Goal: Task Accomplishment & Management: Manage account settings

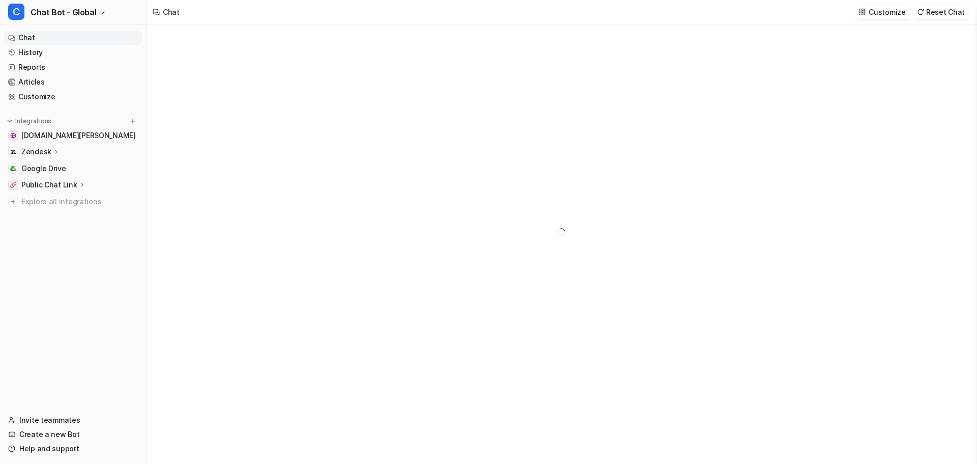
type textarea "**********"
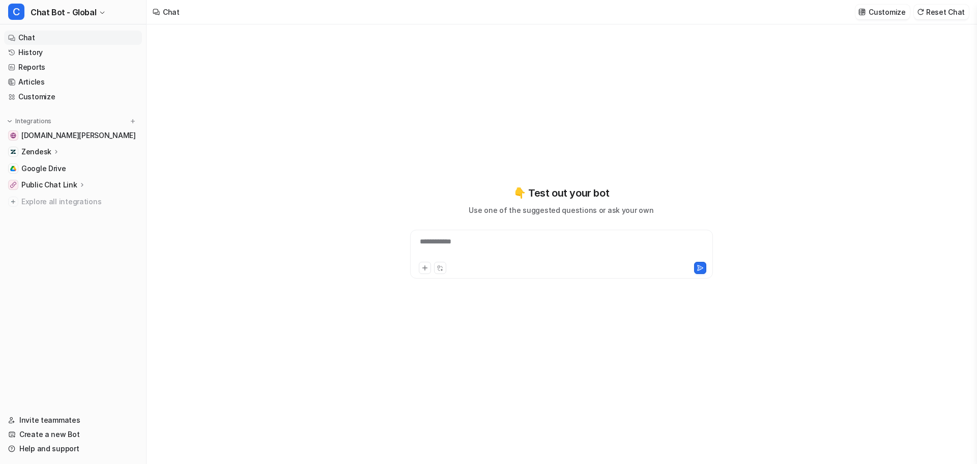
drag, startPoint x: 34, startPoint y: 184, endPoint x: 33, endPoint y: 174, distance: 10.2
click at [34, 181] on nav "Chat History Reports Articles Customize Integrations [DOMAIN_NAME][PERSON_NAME]…" at bounding box center [73, 215] width 146 height 378
click at [49, 5] on span "Chat Bot - Global" at bounding box center [64, 12] width 66 height 14
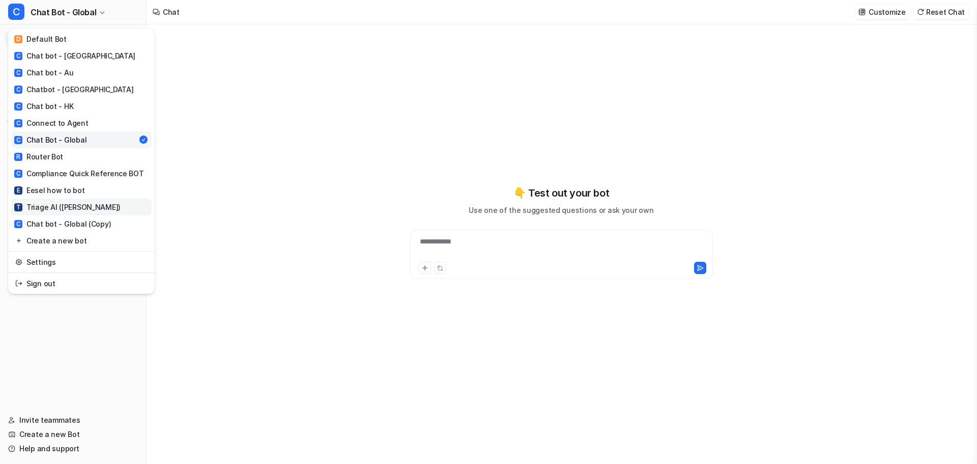
click at [70, 198] on link "T Triage AI ([PERSON_NAME])" at bounding box center [81, 206] width 140 height 17
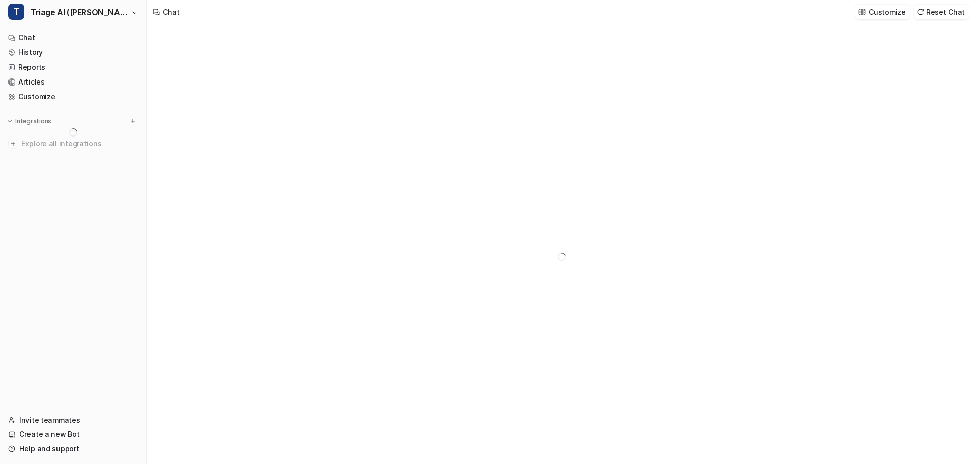
click at [60, 222] on nav "Chat History Reports Articles Customize Integrations Explore all integrations" at bounding box center [73, 215] width 146 height 378
type textarea "**********"
click at [45, 147] on span "Google Drive" at bounding box center [43, 152] width 45 height 10
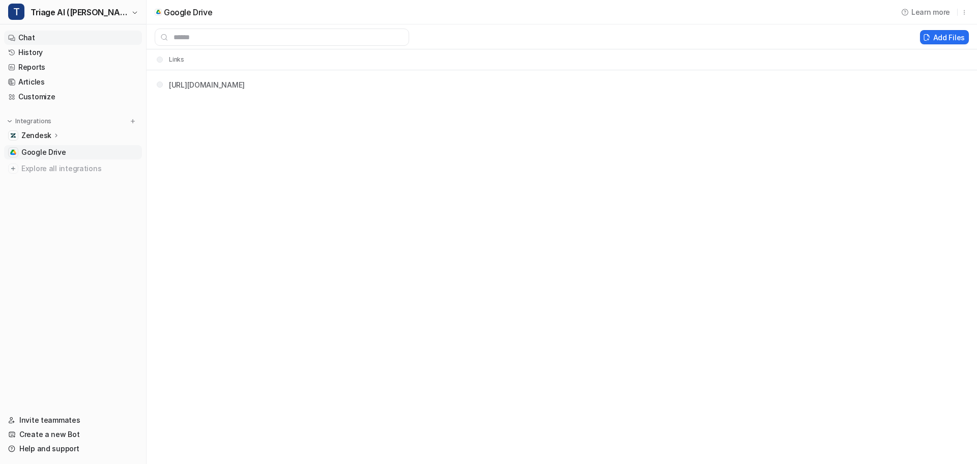
click at [48, 31] on link "Chat" at bounding box center [73, 38] width 138 height 14
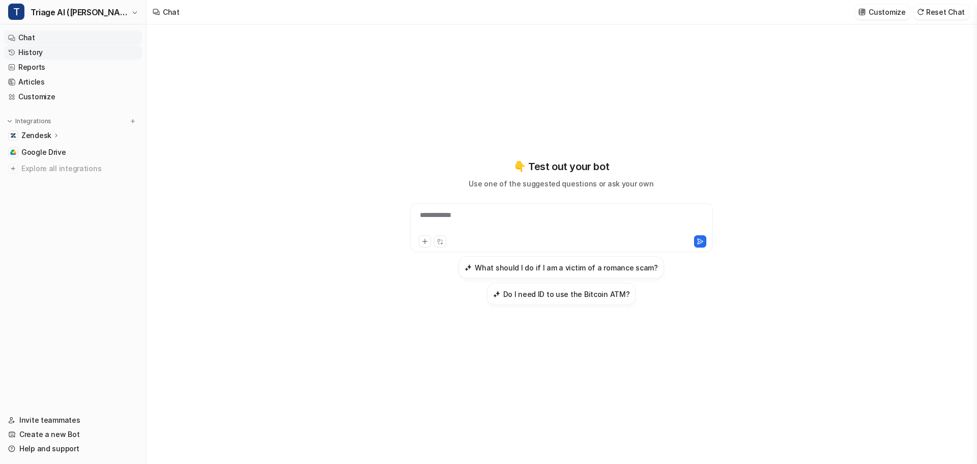
click at [43, 45] on link "History" at bounding box center [73, 52] width 138 height 14
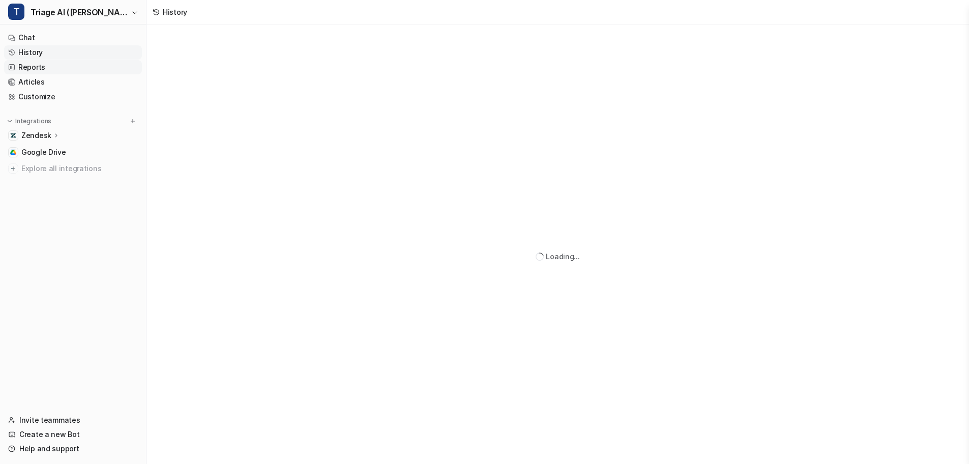
click at [45, 60] on link "Reports" at bounding box center [73, 67] width 138 height 14
click at [49, 75] on link "Articles" at bounding box center [73, 82] width 138 height 14
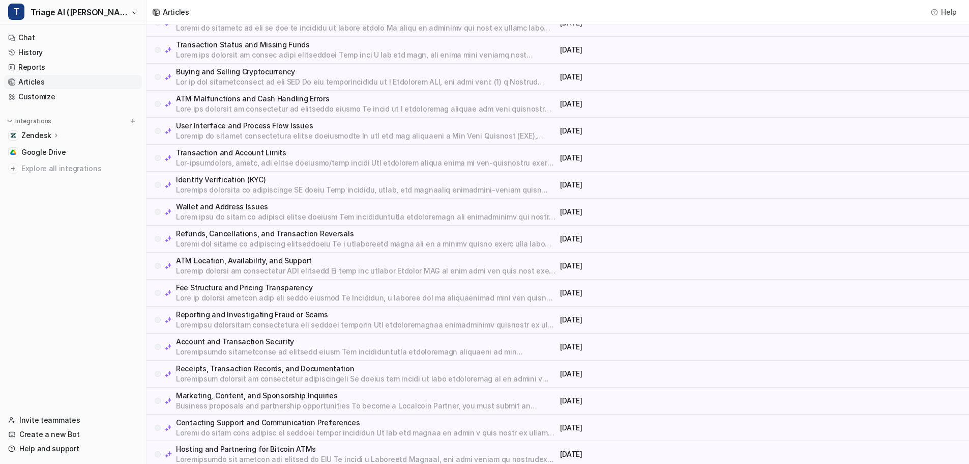
scroll to position [147, 0]
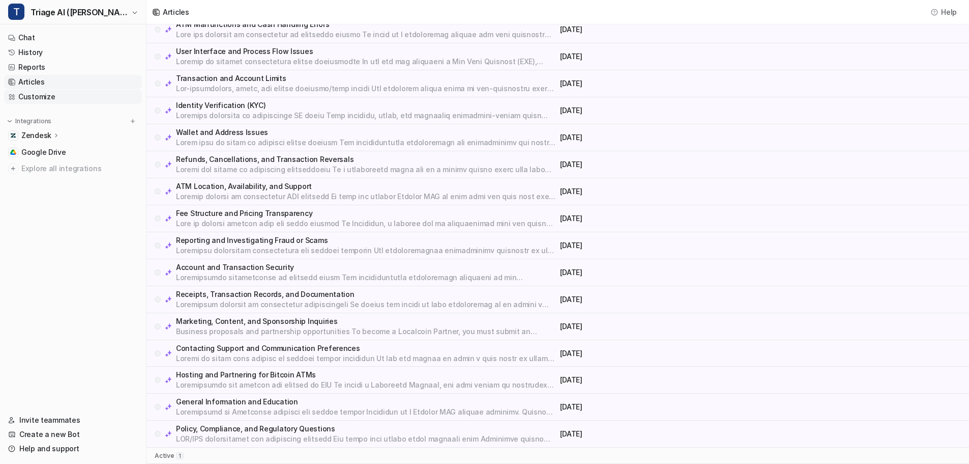
click at [30, 90] on link "Customize" at bounding box center [73, 97] width 138 height 14
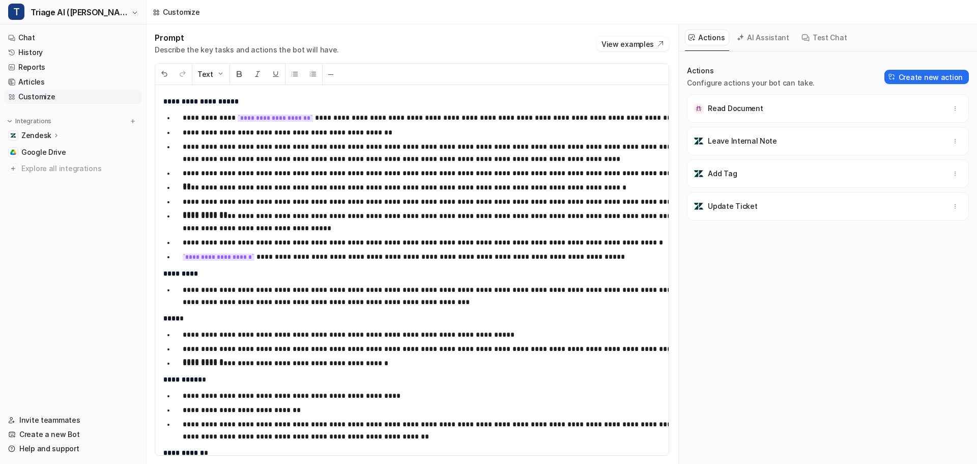
click at [285, 167] on p "**********" at bounding box center [431, 173] width 496 height 12
click at [61, 9] on span "Triage AI ([PERSON_NAME])" at bounding box center [80, 12] width 98 height 14
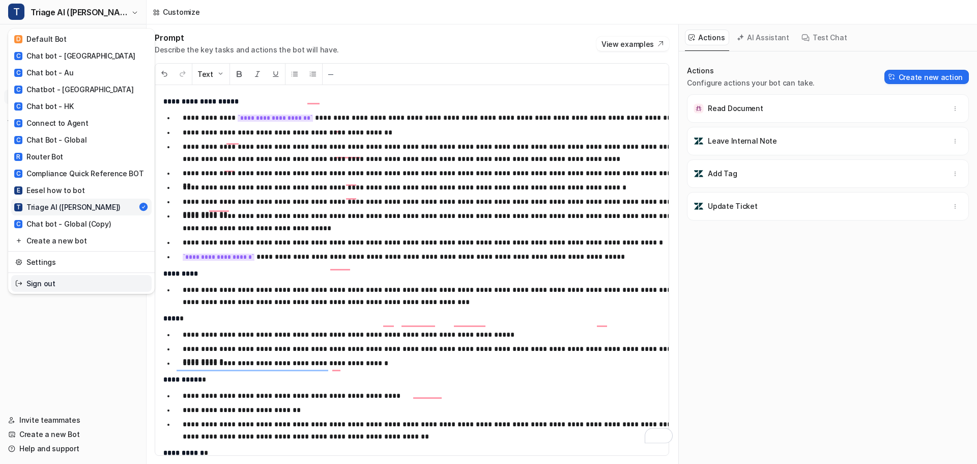
click at [62, 253] on link "Settings" at bounding box center [81, 261] width 140 height 17
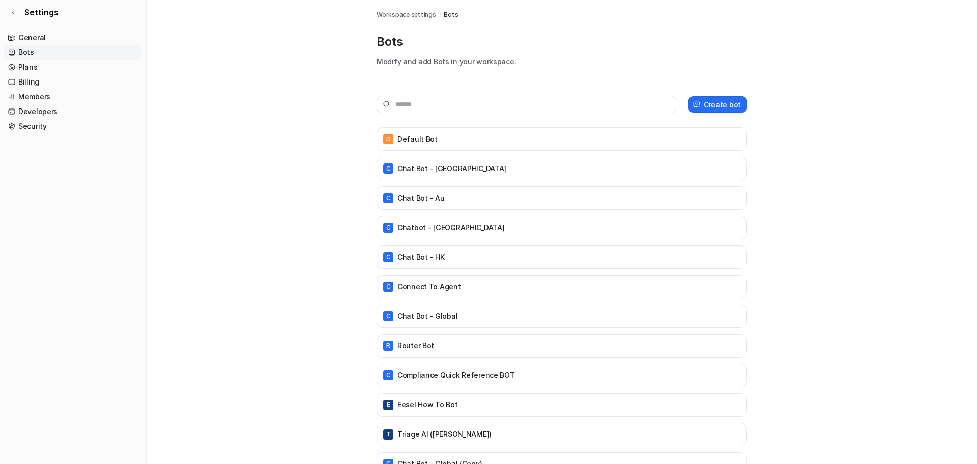
click at [68, 144] on nav "General Bots Plans Billing Members Developers Security" at bounding box center [73, 242] width 146 height 433
click at [46, 119] on link "Security" at bounding box center [73, 126] width 138 height 14
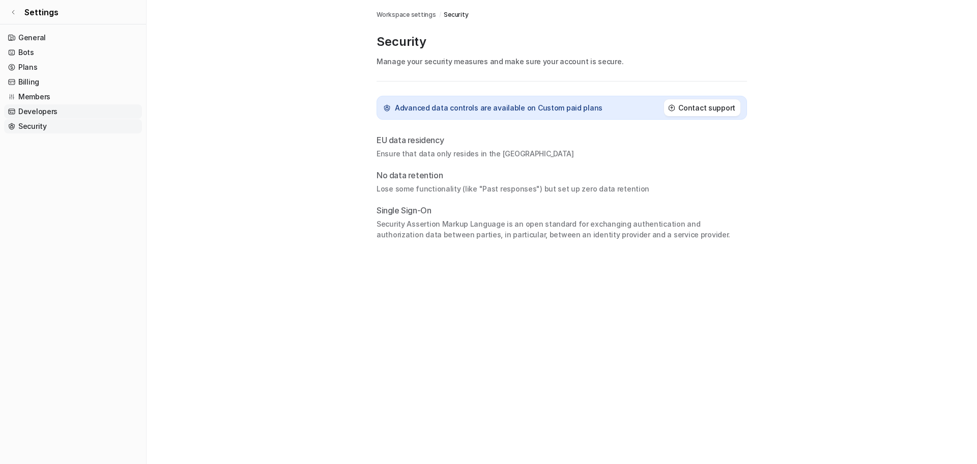
click at [42, 104] on link "Developers" at bounding box center [73, 111] width 138 height 14
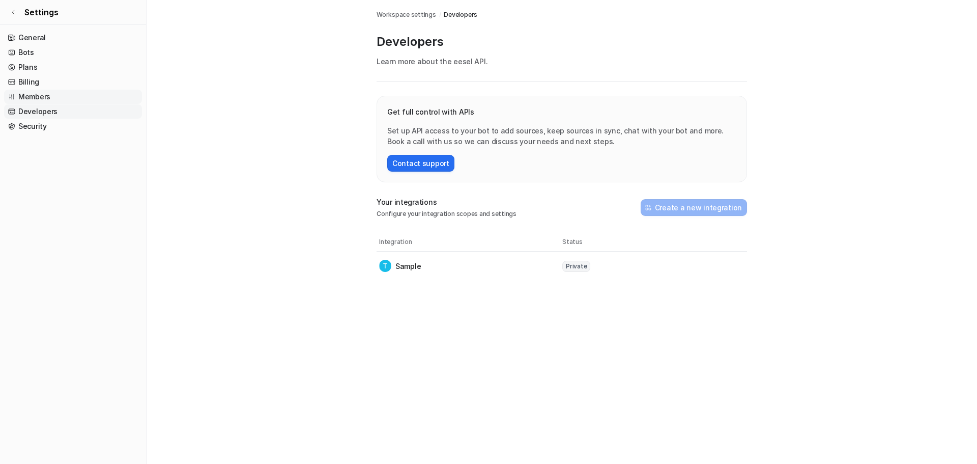
click at [46, 90] on link "Members" at bounding box center [73, 97] width 138 height 14
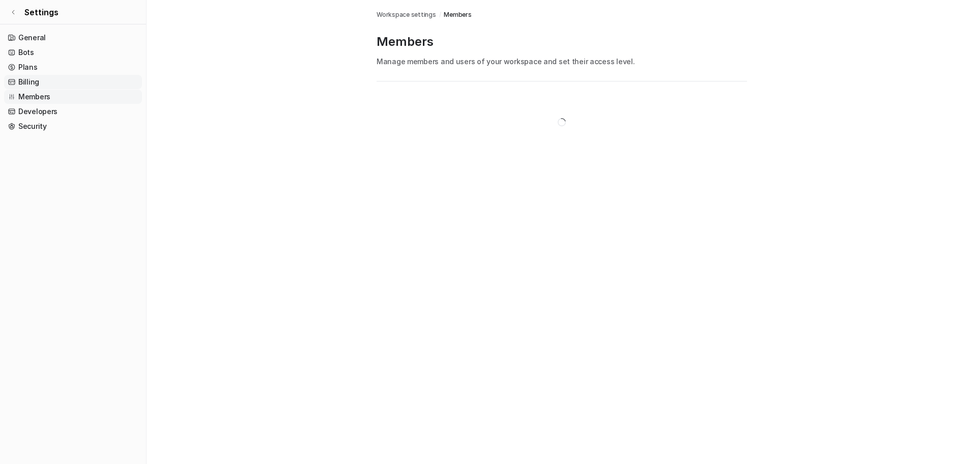
click at [43, 75] on link "Billing" at bounding box center [73, 82] width 138 height 14
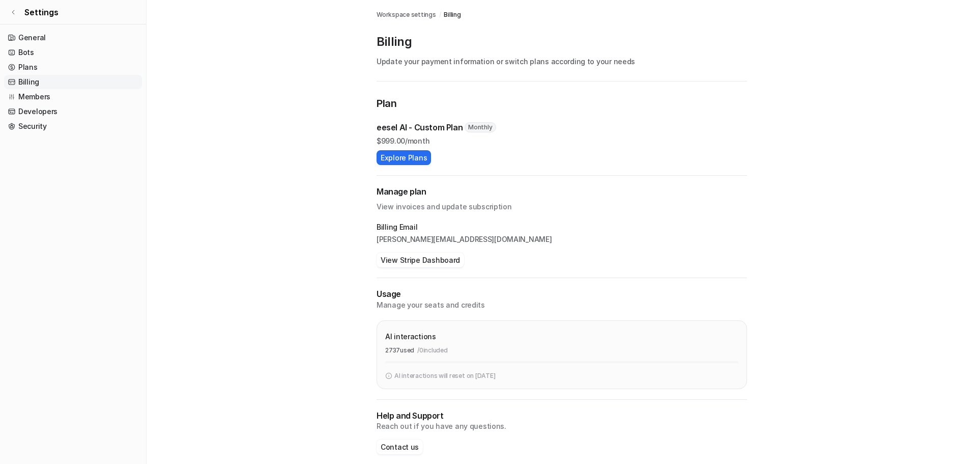
drag, startPoint x: 388, startPoint y: 264, endPoint x: 435, endPoint y: 264, distance: 46.8
click at [435, 346] on div "2737 used / 0 included" at bounding box center [561, 350] width 353 height 9
click at [445, 371] on p "AI interactions will reset on [DATE]" at bounding box center [444, 375] width 101 height 9
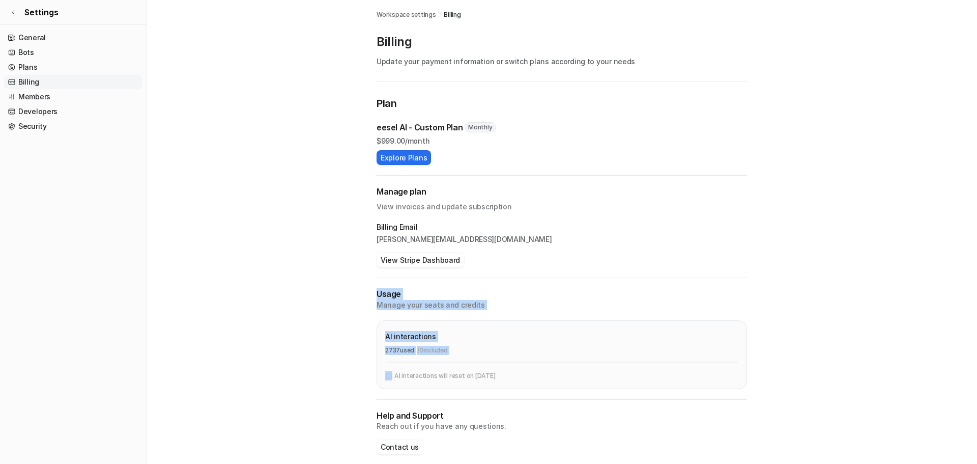
click at [445, 371] on p "AI interactions will reset on [DATE]" at bounding box center [444, 375] width 101 height 9
click at [446, 371] on p "AI interactions will reset on [DATE]" at bounding box center [444, 375] width 101 height 9
click at [12, 10] on icon at bounding box center [13, 12] width 2 height 4
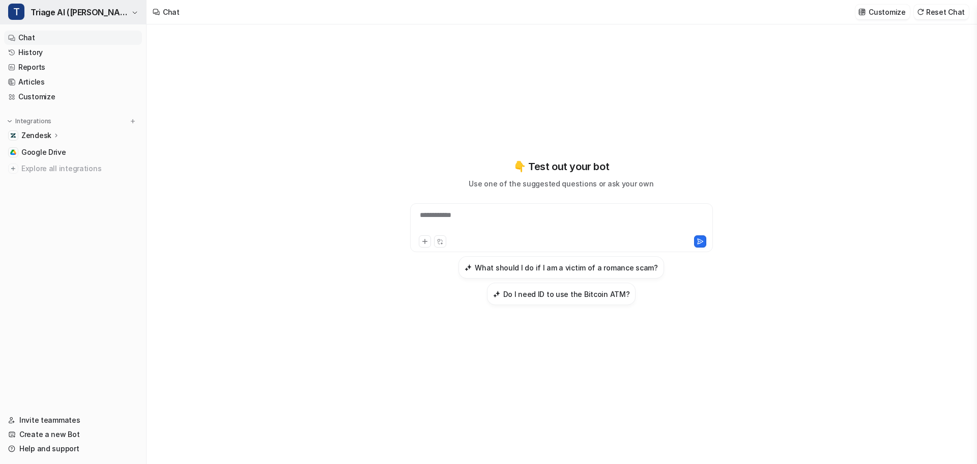
click at [67, 8] on span "Triage AI ([PERSON_NAME])" at bounding box center [80, 12] width 98 height 14
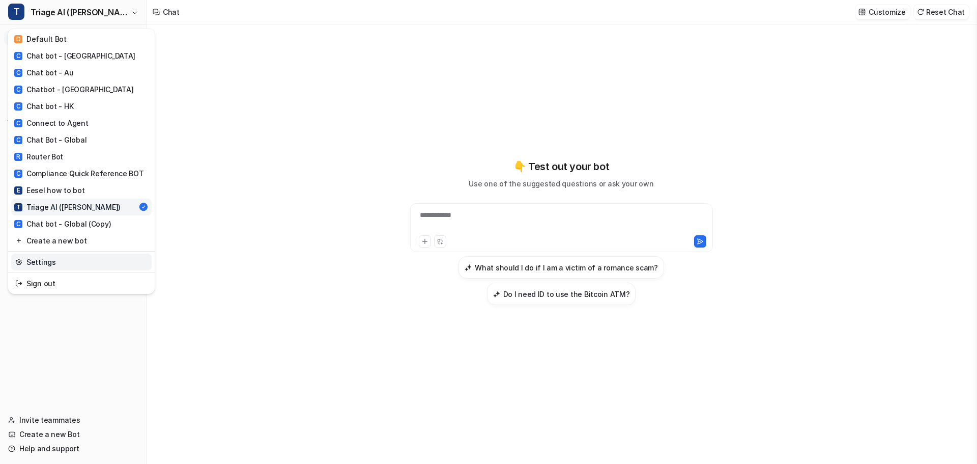
click at [26, 253] on link "Settings" at bounding box center [81, 261] width 140 height 17
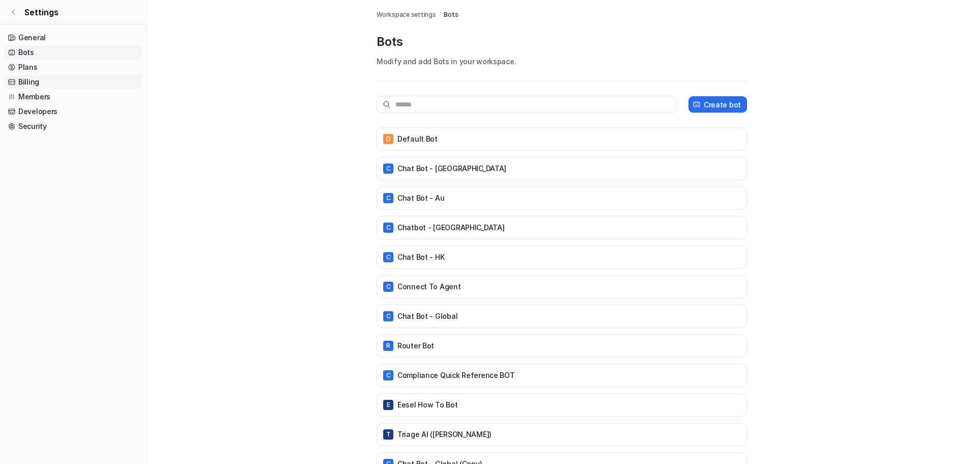
click at [30, 75] on link "Billing" at bounding box center [73, 82] width 138 height 14
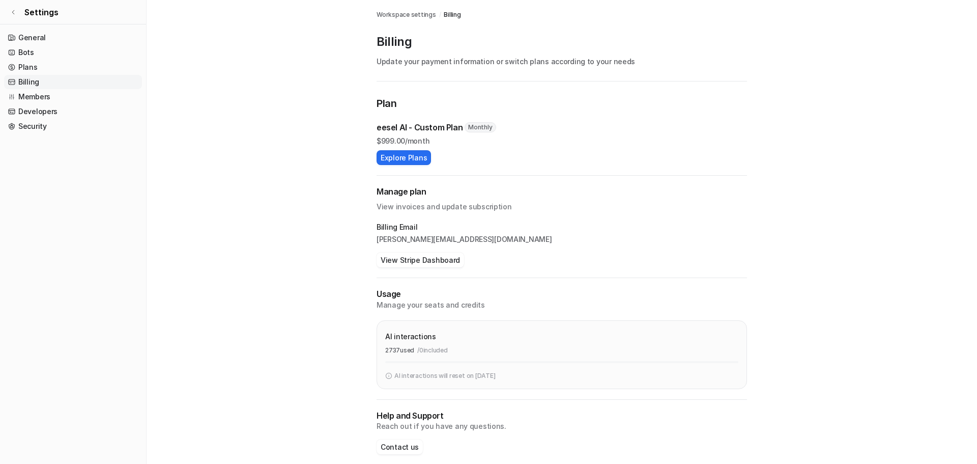
click at [469, 360] on div "Billing Workspace settings / Billing Billing Update your payment information or…" at bounding box center [488, 232] width 977 height 464
